Goal: Information Seeking & Learning: Learn about a topic

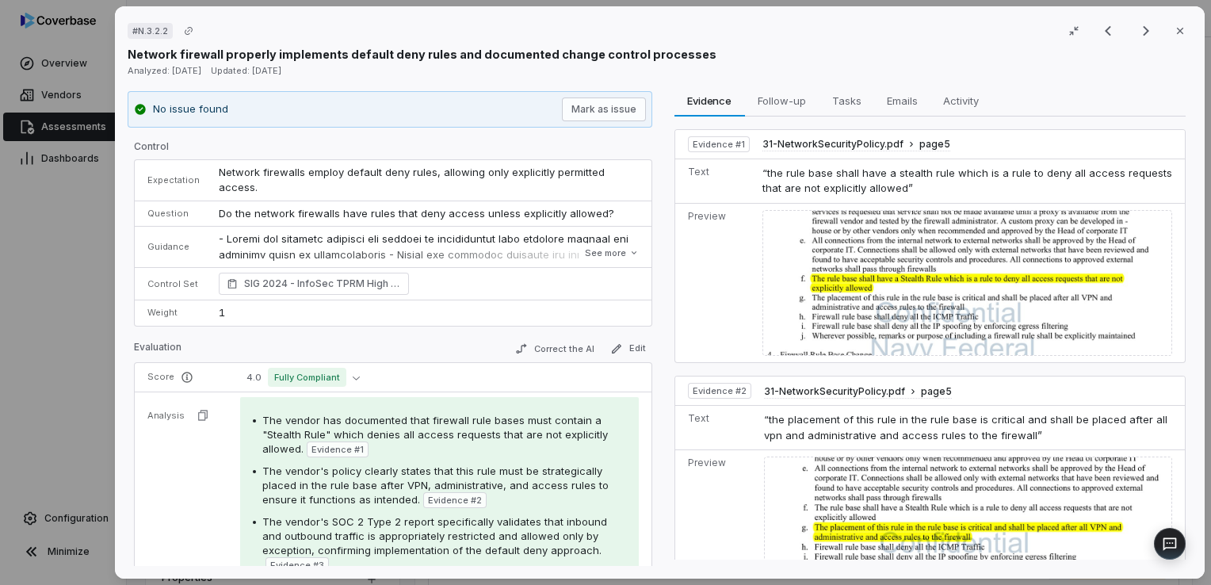
scroll to position [158, 0]
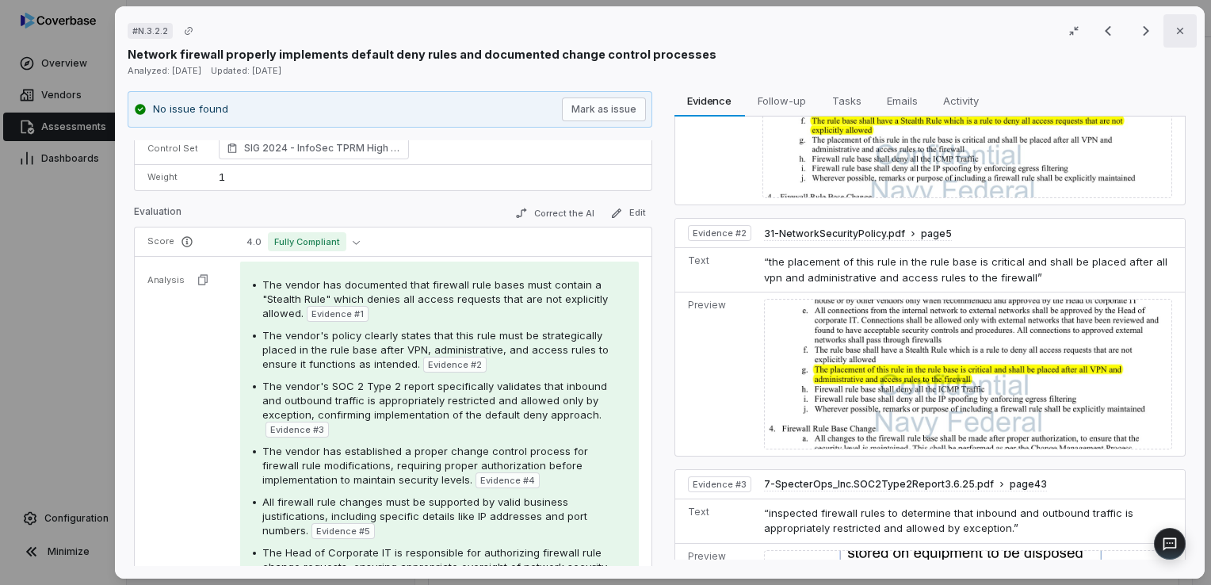
click at [1174, 34] on icon "button" at bounding box center [1180, 31] width 13 height 13
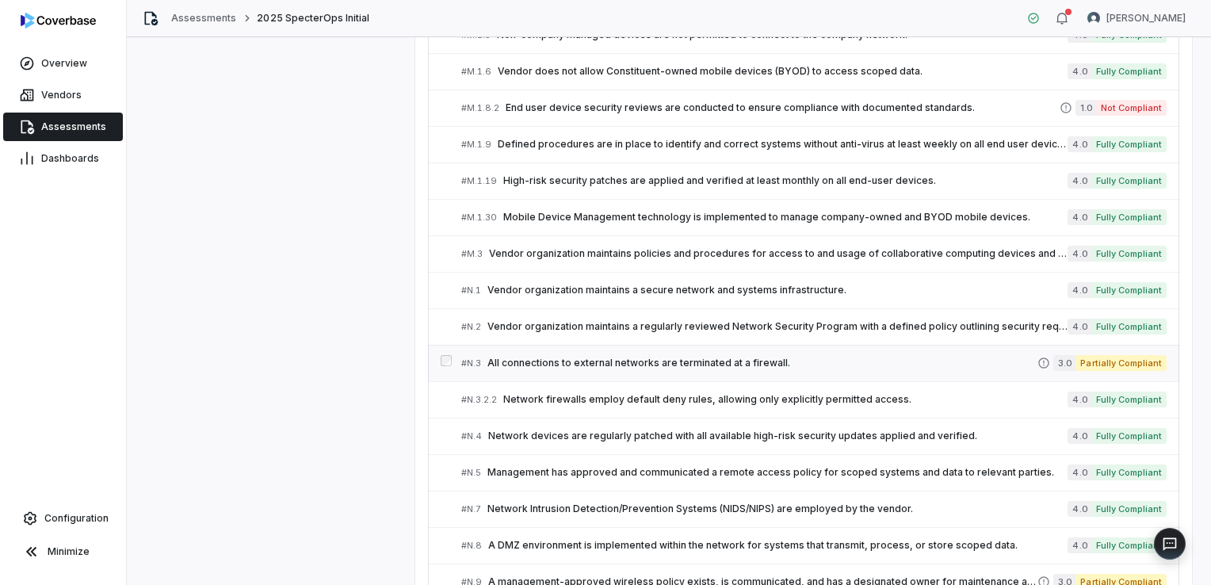
scroll to position [3682, 0]
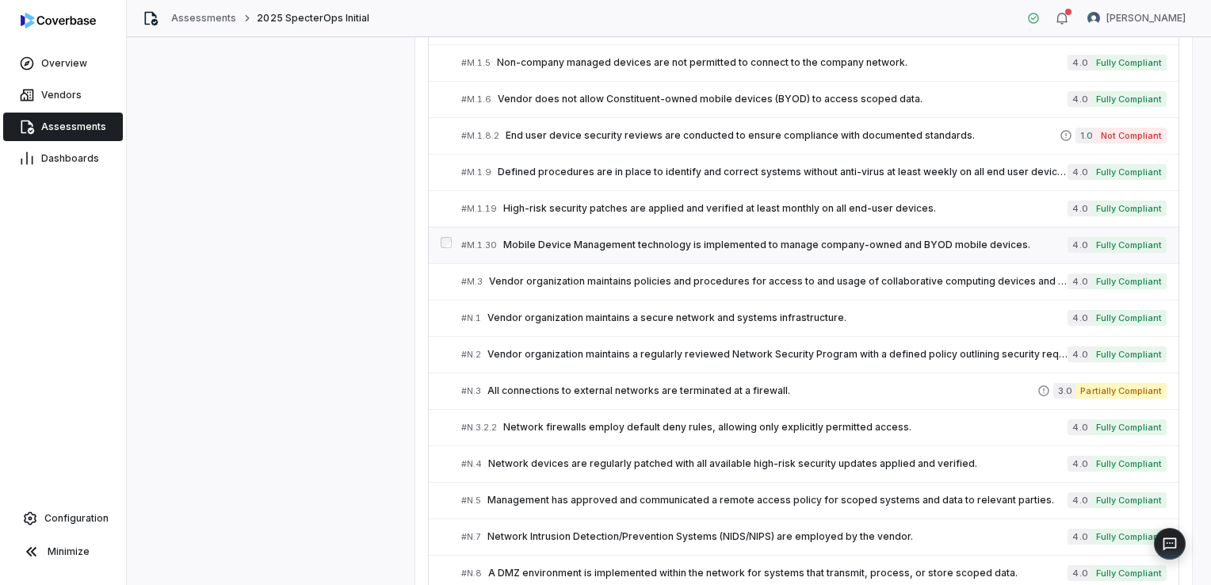
click at [590, 239] on span "Mobile Device Management technology is implemented to manage company-owned and …" at bounding box center [785, 245] width 564 height 13
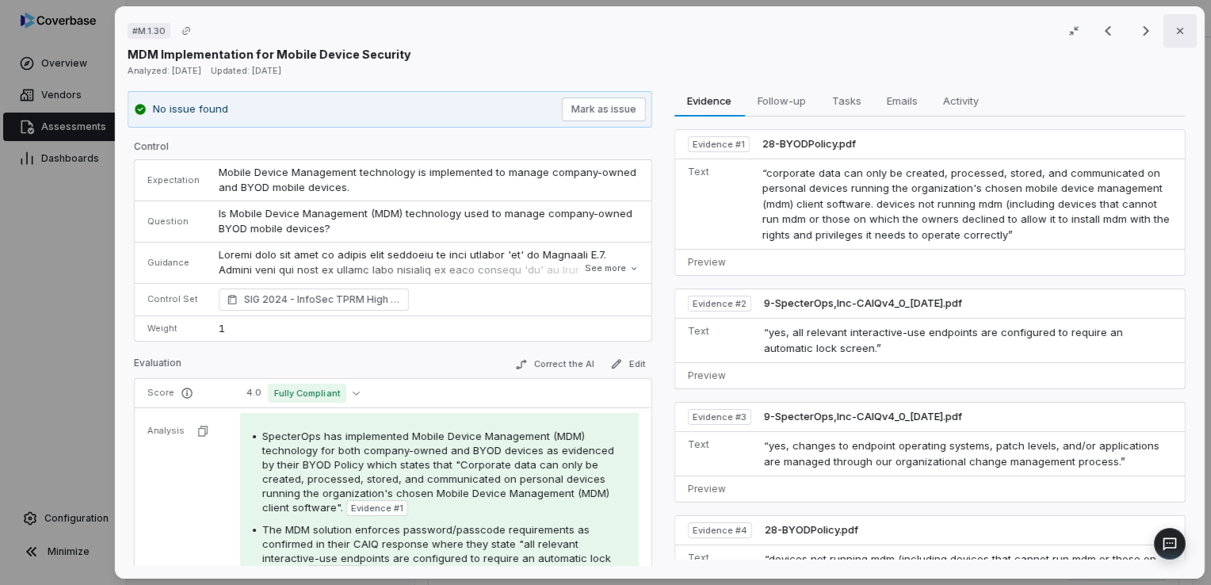
click at [1174, 28] on icon "button" at bounding box center [1180, 31] width 13 height 13
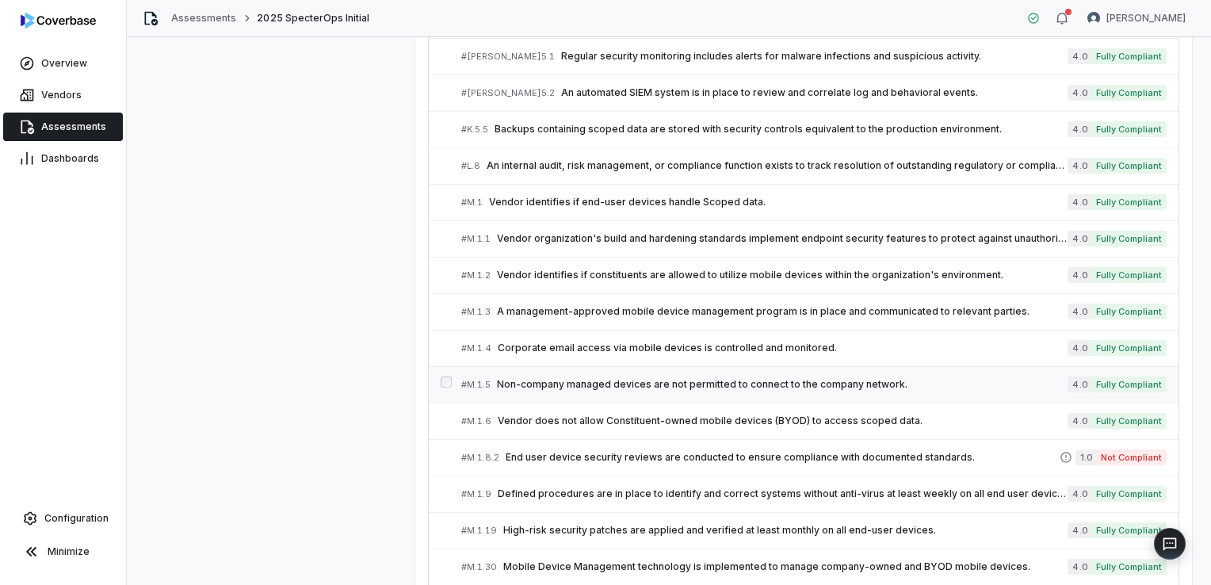
scroll to position [3285, 0]
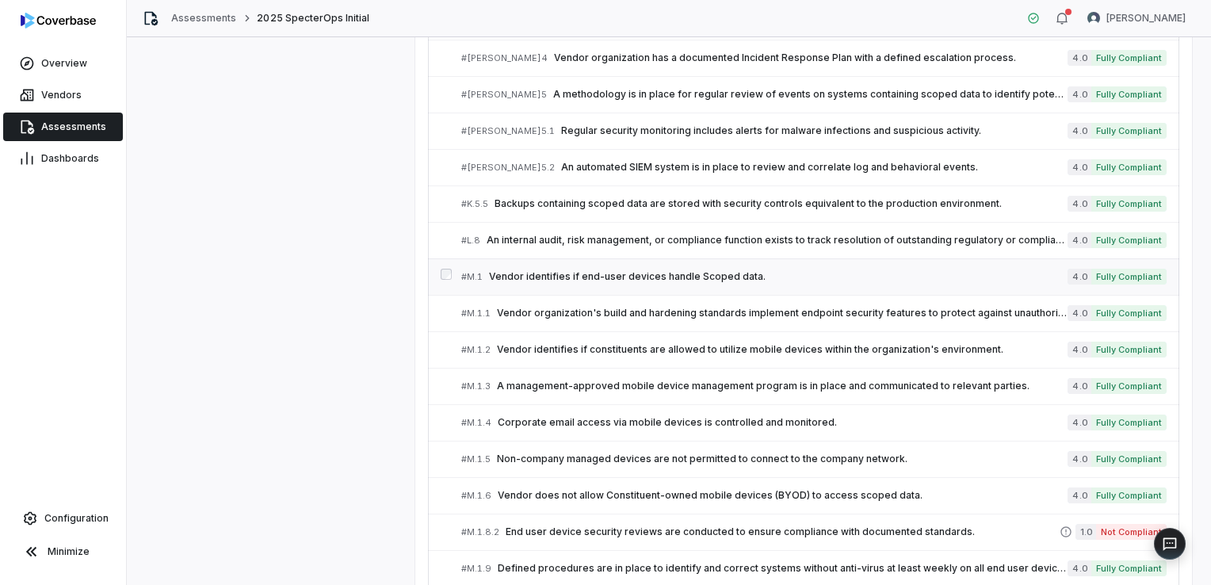
click at [568, 270] on span "Vendor identifies if end-user devices handle Scoped data." at bounding box center [778, 276] width 579 height 13
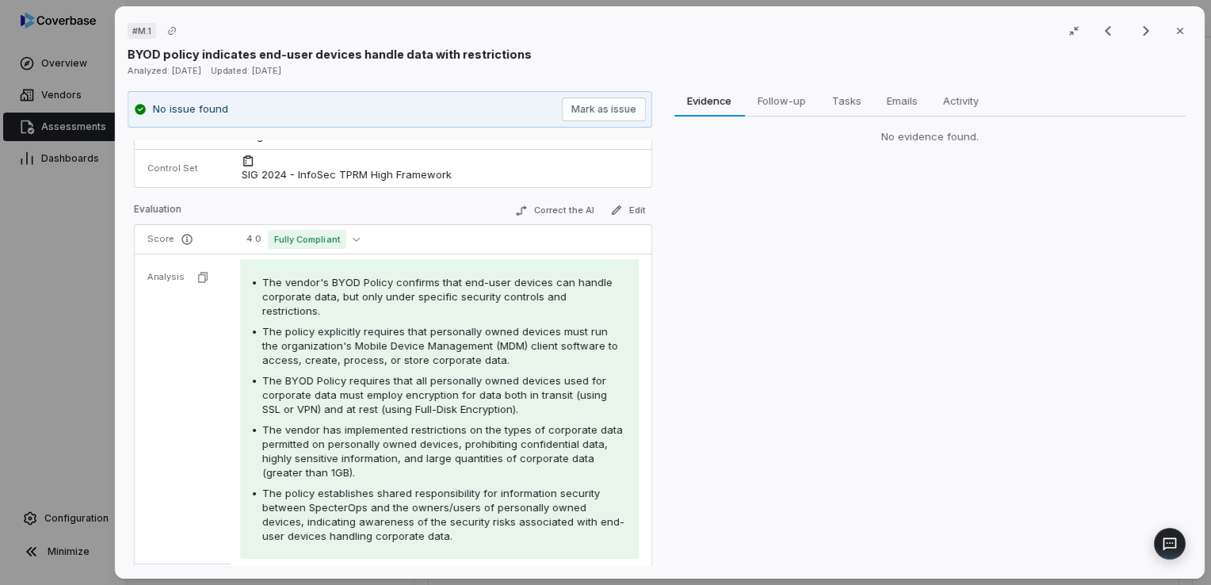
scroll to position [79, 0]
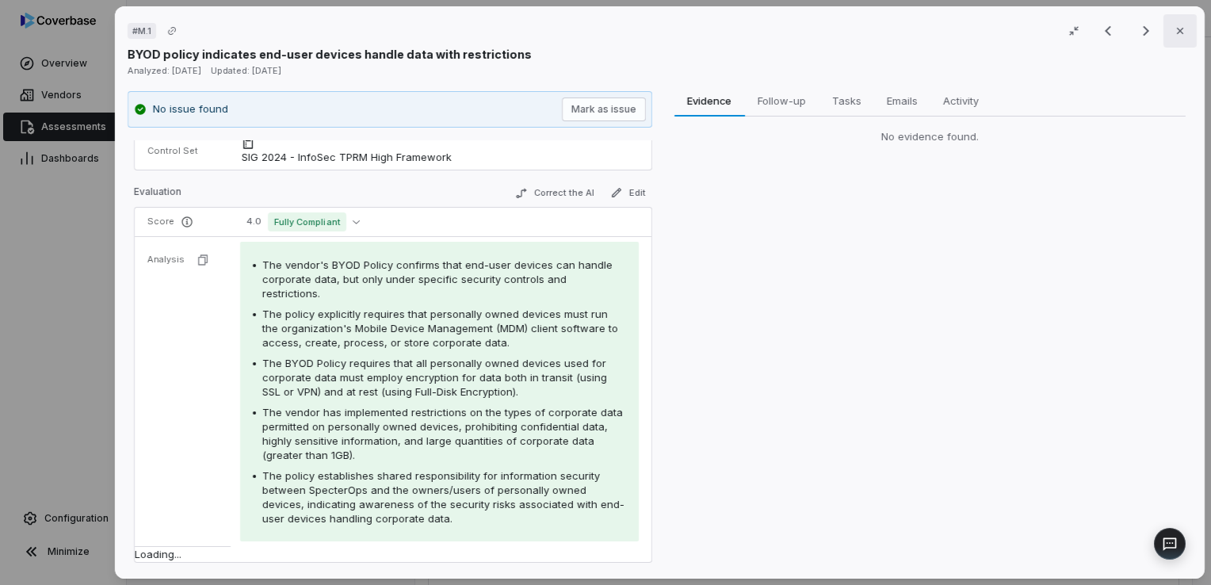
click at [1166, 39] on button "Close" at bounding box center [1180, 30] width 33 height 33
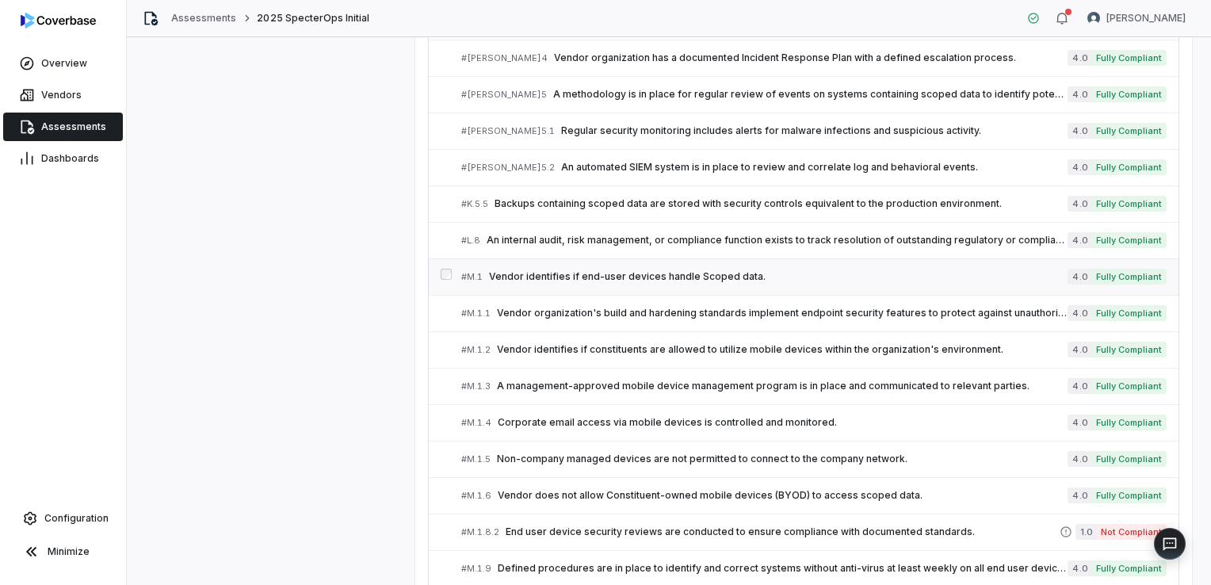
click at [591, 270] on span "Vendor identifies if end-user devices handle Scoped data." at bounding box center [778, 276] width 579 height 13
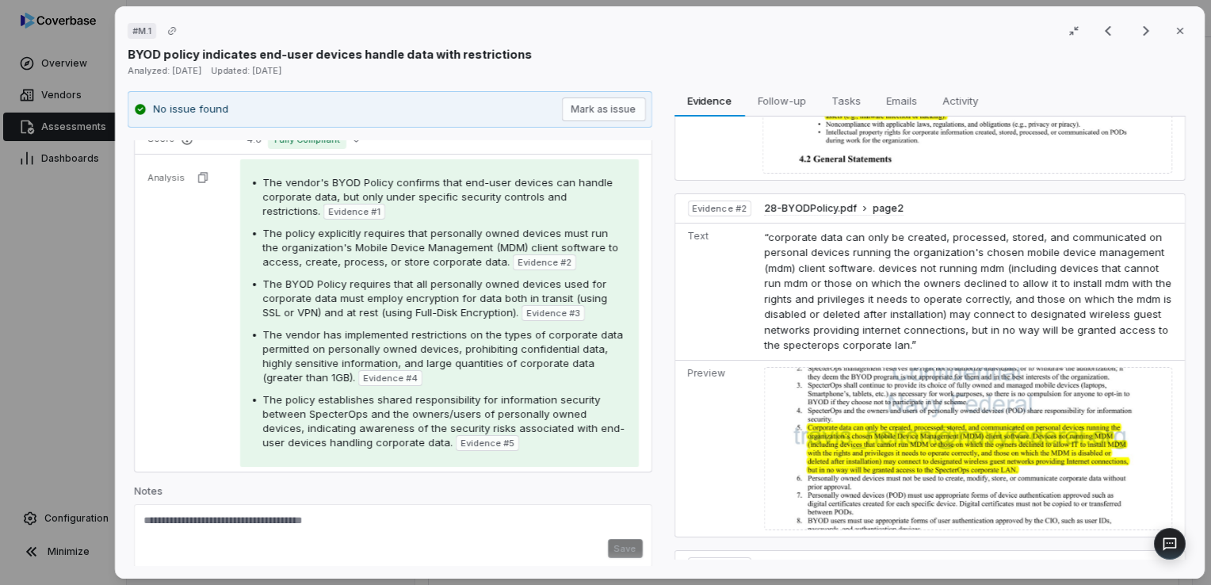
scroll to position [317, 0]
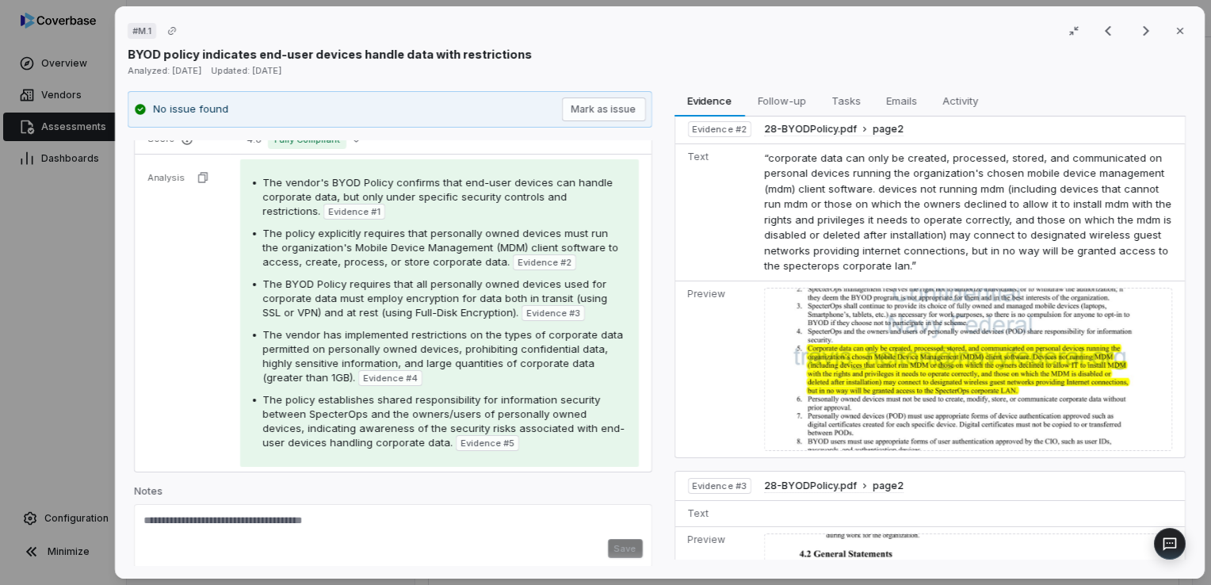
click at [886, 369] on img at bounding box center [968, 369] width 408 height 163
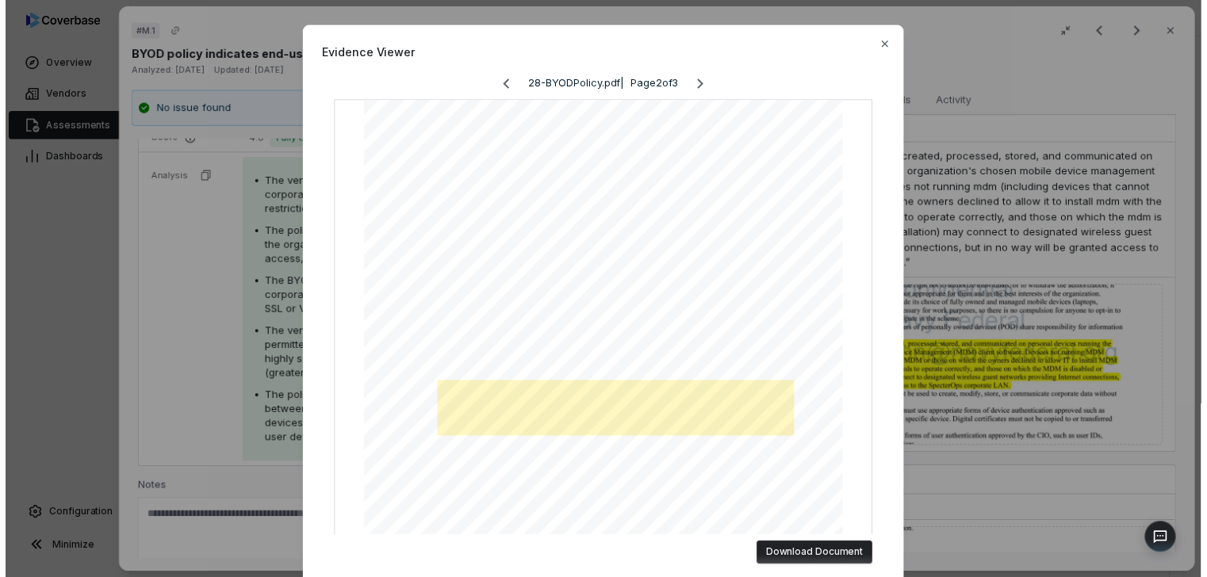
scroll to position [79, 0]
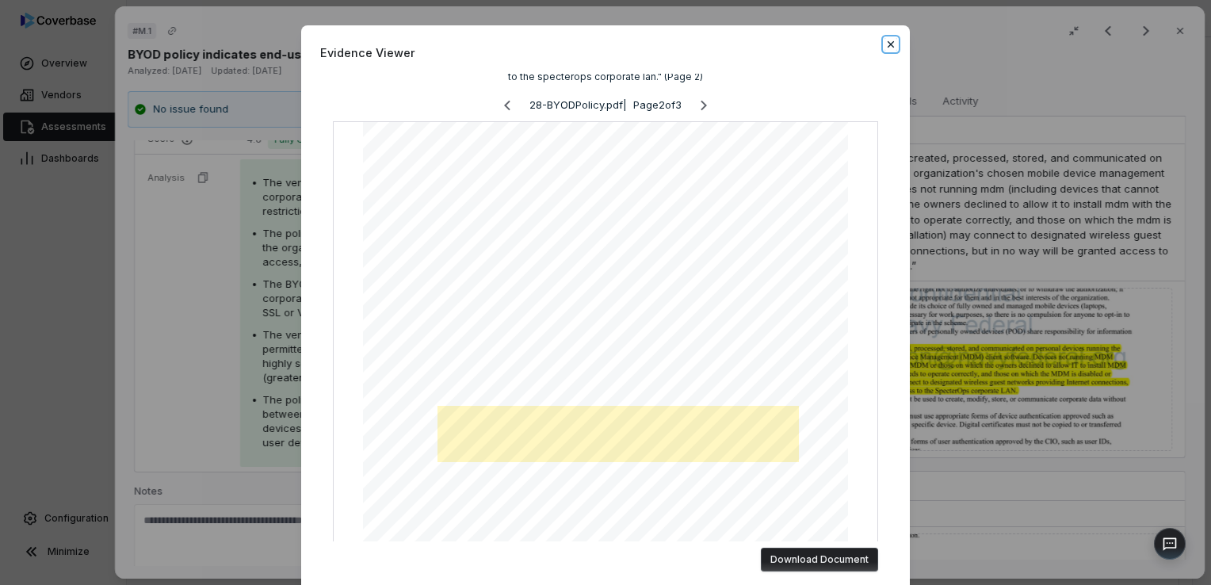
click at [888, 44] on icon "button" at bounding box center [891, 44] width 6 height 6
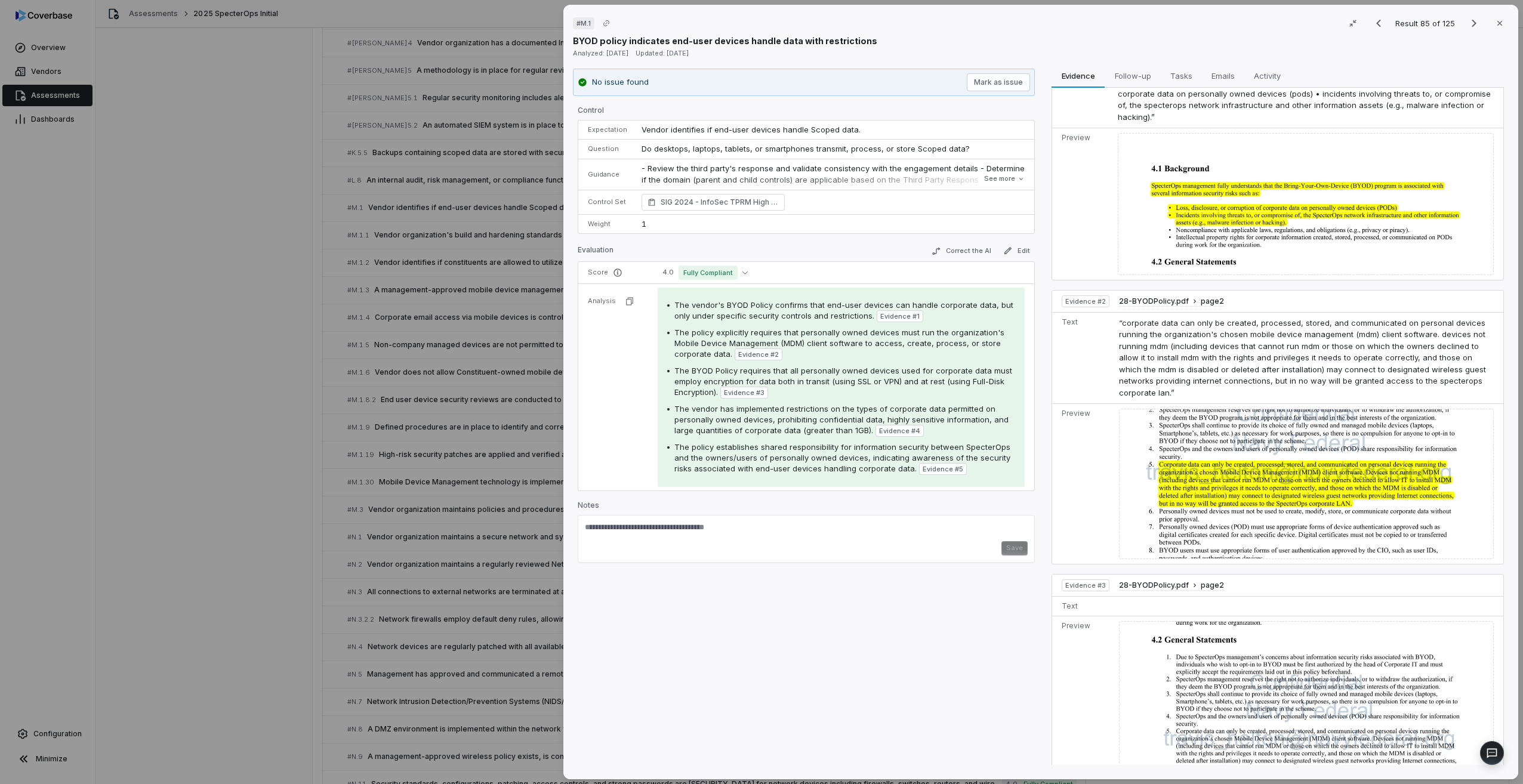
click at [912, 439] on img at bounding box center [1307, 483] width 375 height 150
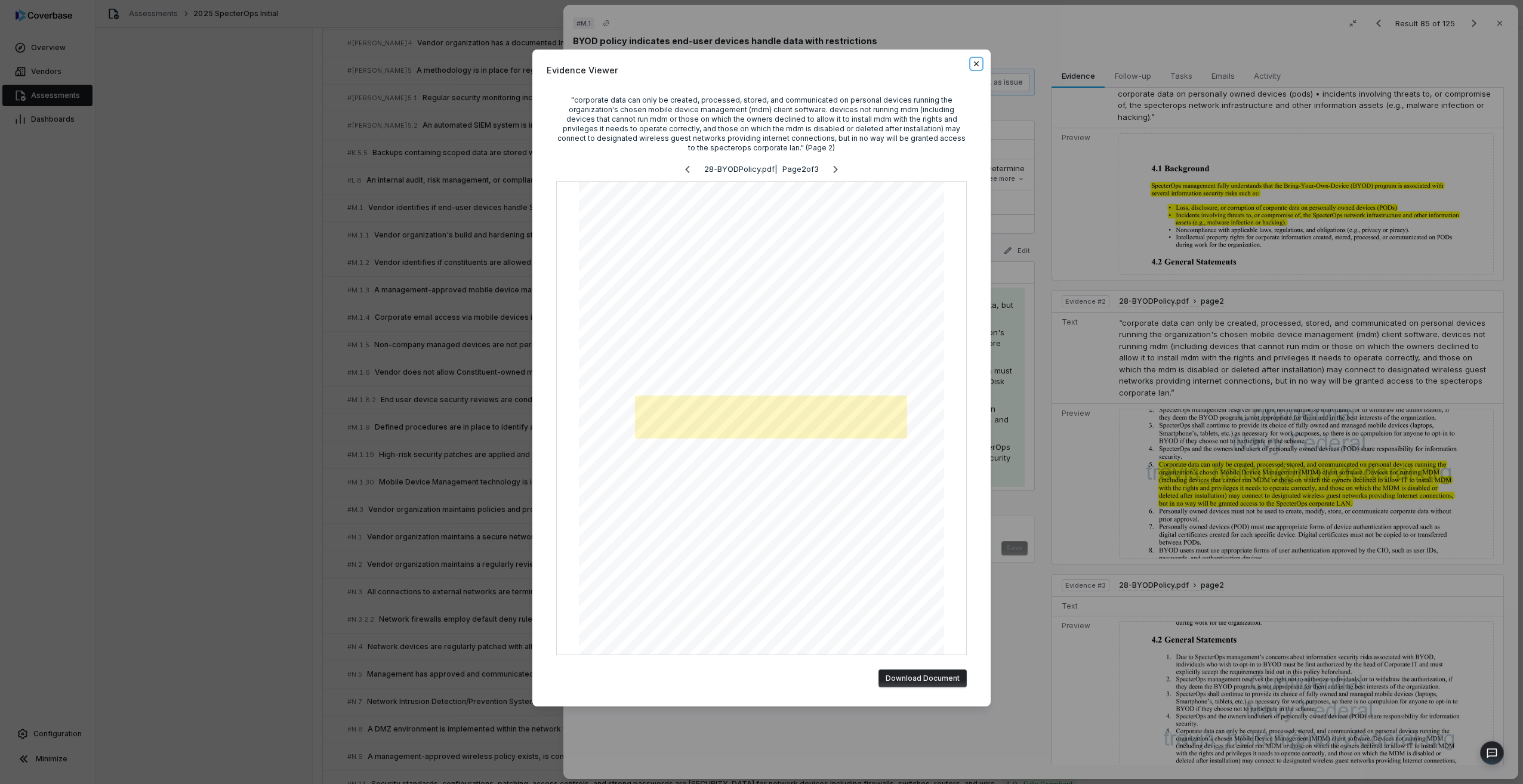
click at [912, 65] on icon "button" at bounding box center [976, 63] width 10 height 10
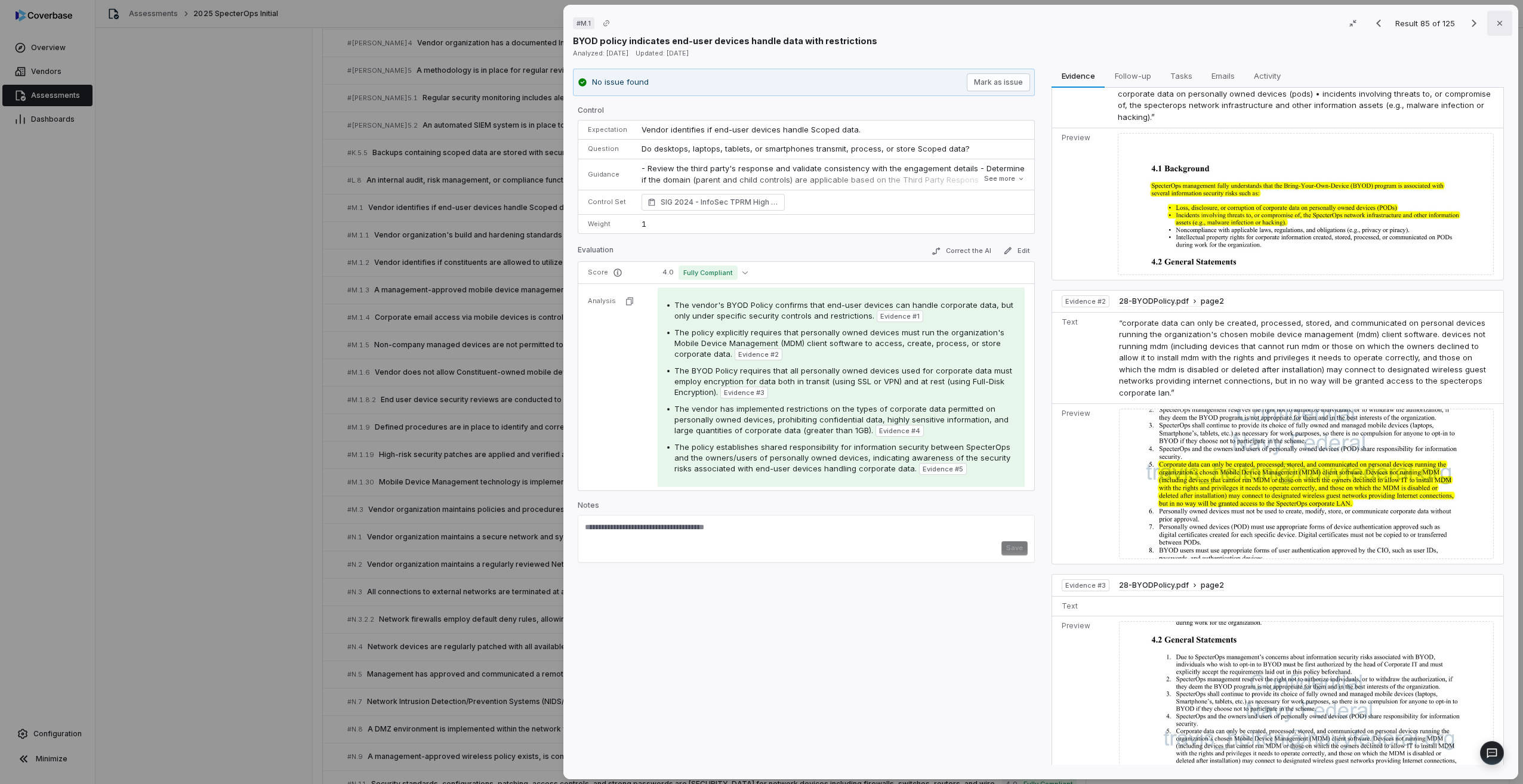
click at [912, 25] on icon "button" at bounding box center [1500, 23] width 10 height 10
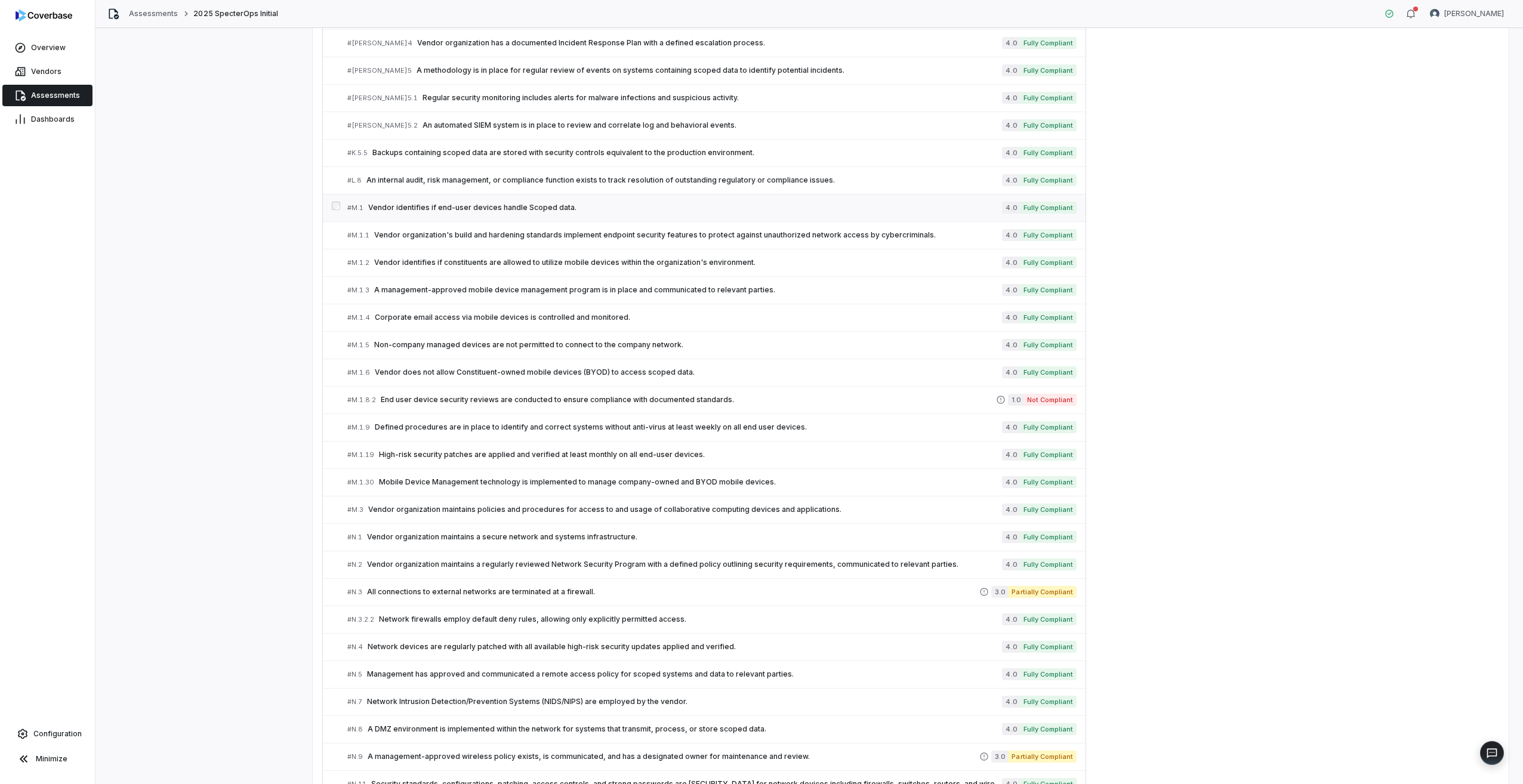
click at [394, 205] on span "Vendor identifies if end-user devices handle Scoped data." at bounding box center [685, 208] width 634 height 10
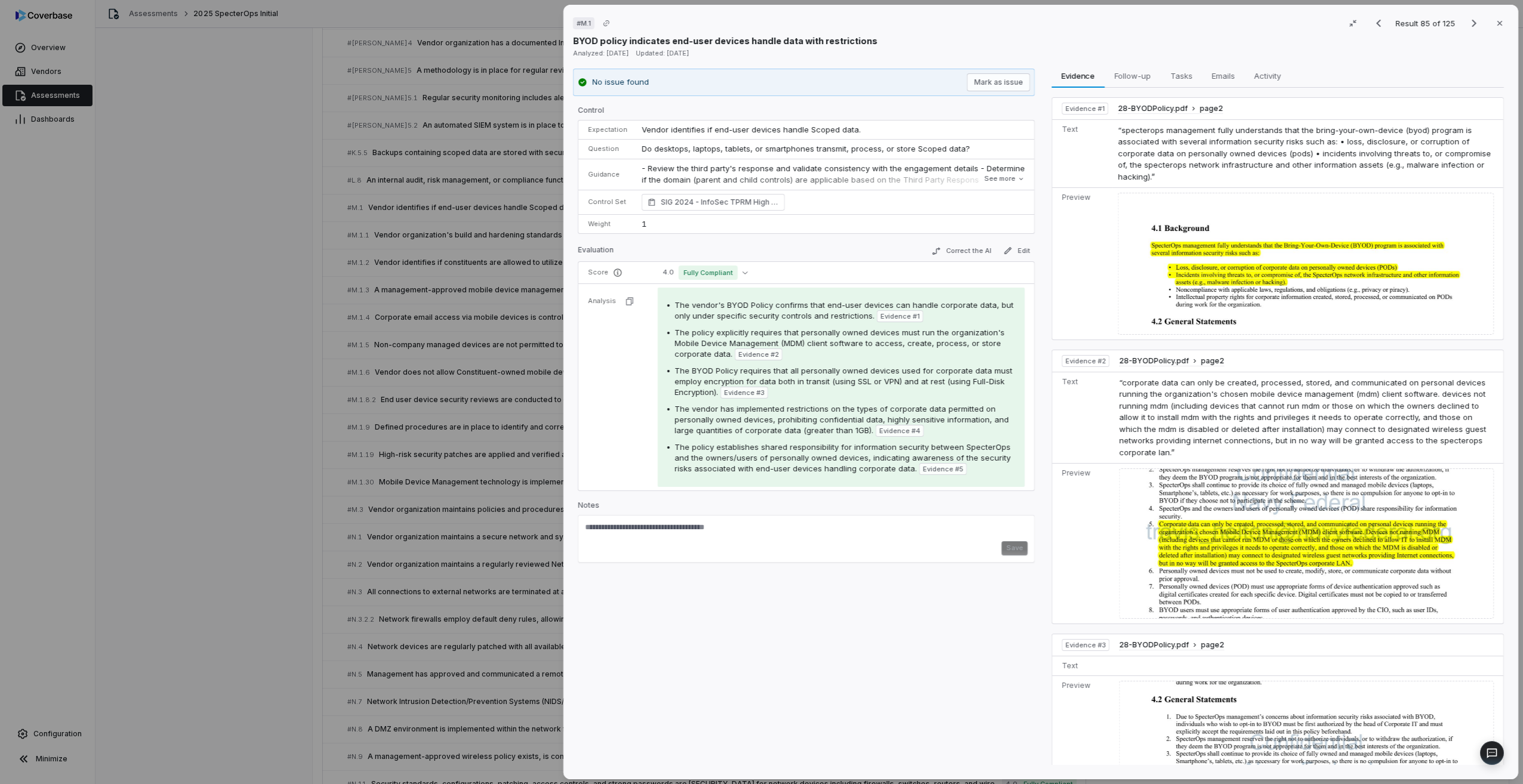
click at [912, 439] on img at bounding box center [1307, 542] width 375 height 150
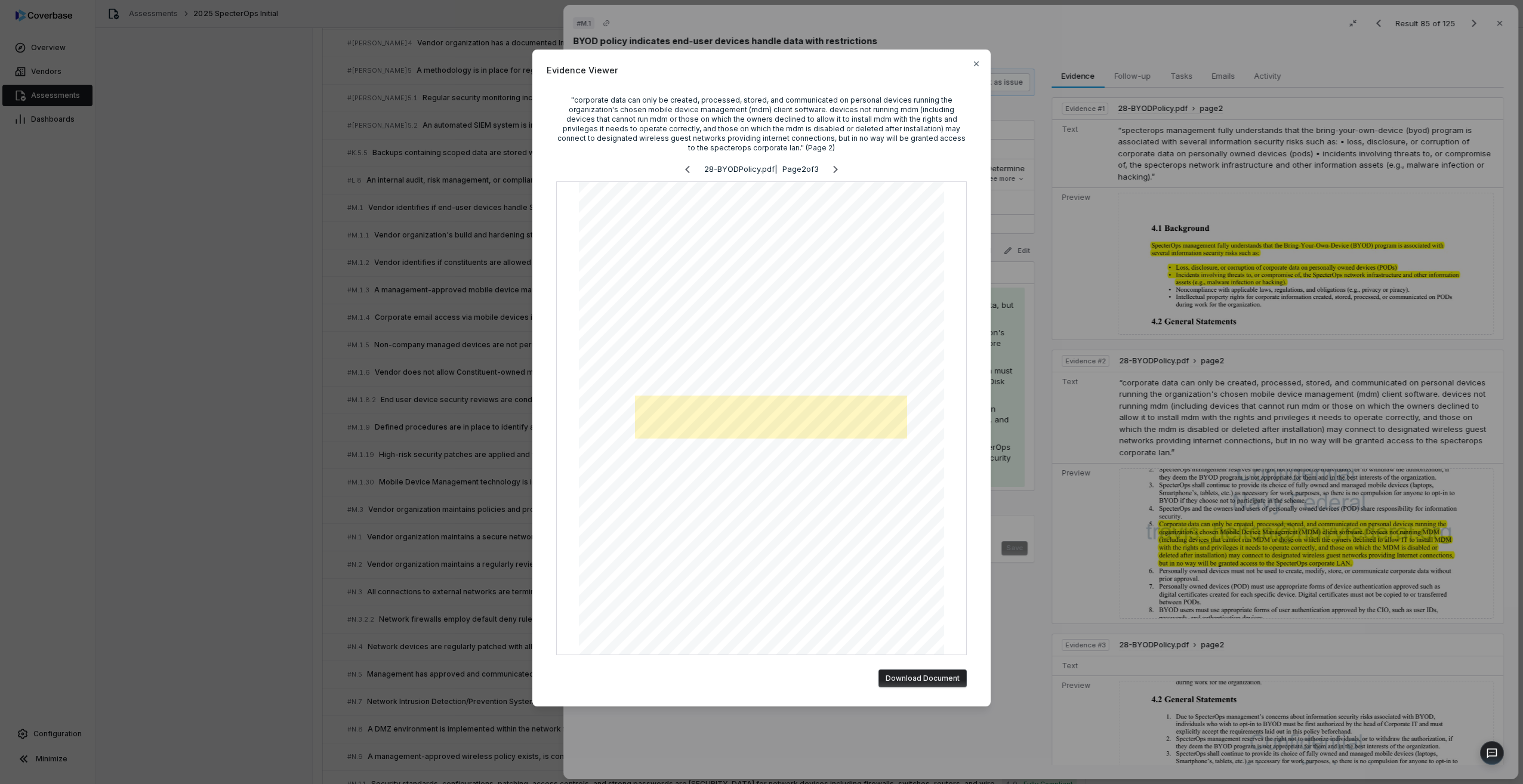
click at [912, 439] on div "Evidence Viewer "corporate data can only be created, processed, stored, and com…" at bounding box center [761, 392] width 1523 height 784
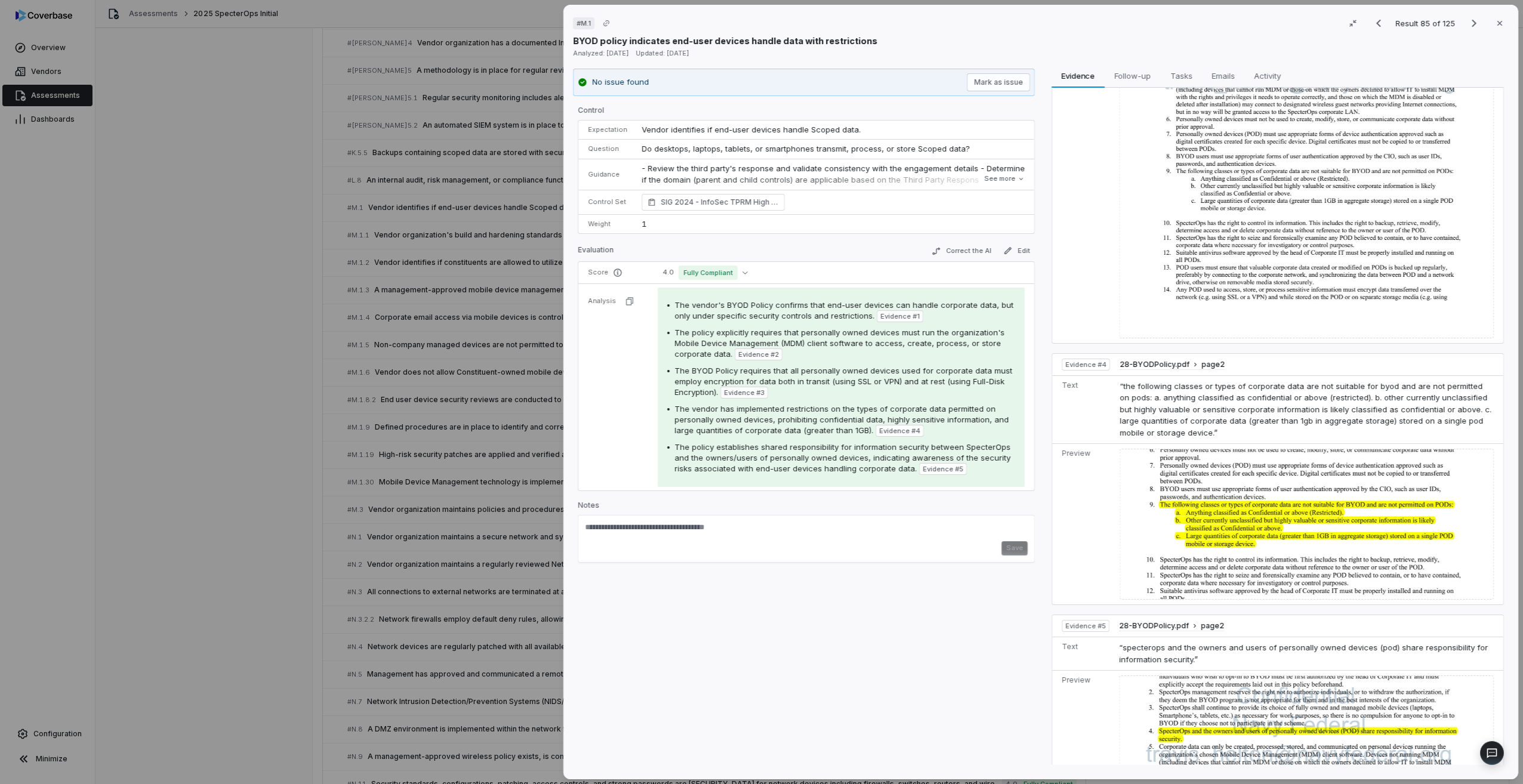
scroll to position [741, 0]
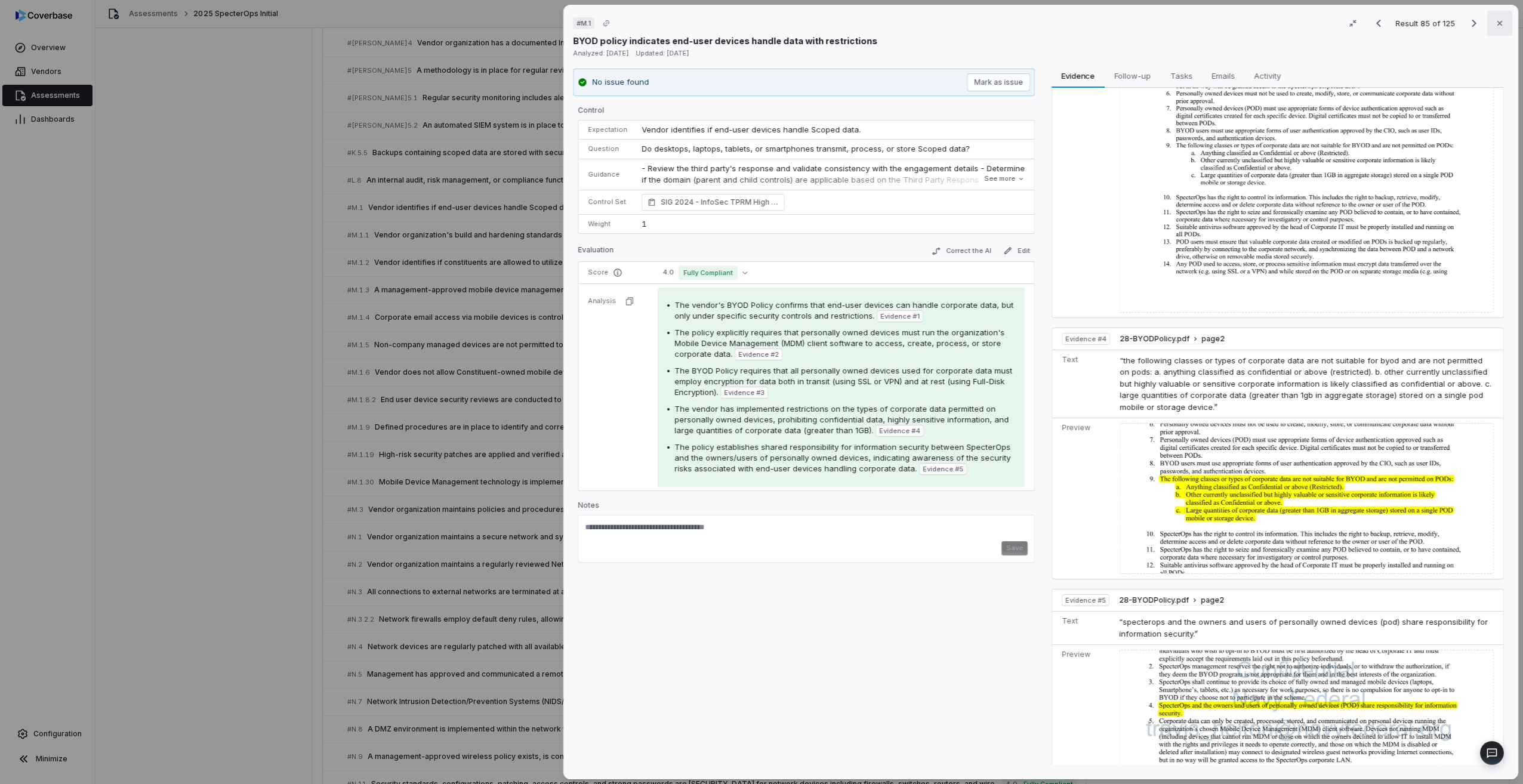
click at [912, 22] on icon "button" at bounding box center [1500, 23] width 5 height 5
